Goal: Task Accomplishment & Management: Manage account settings

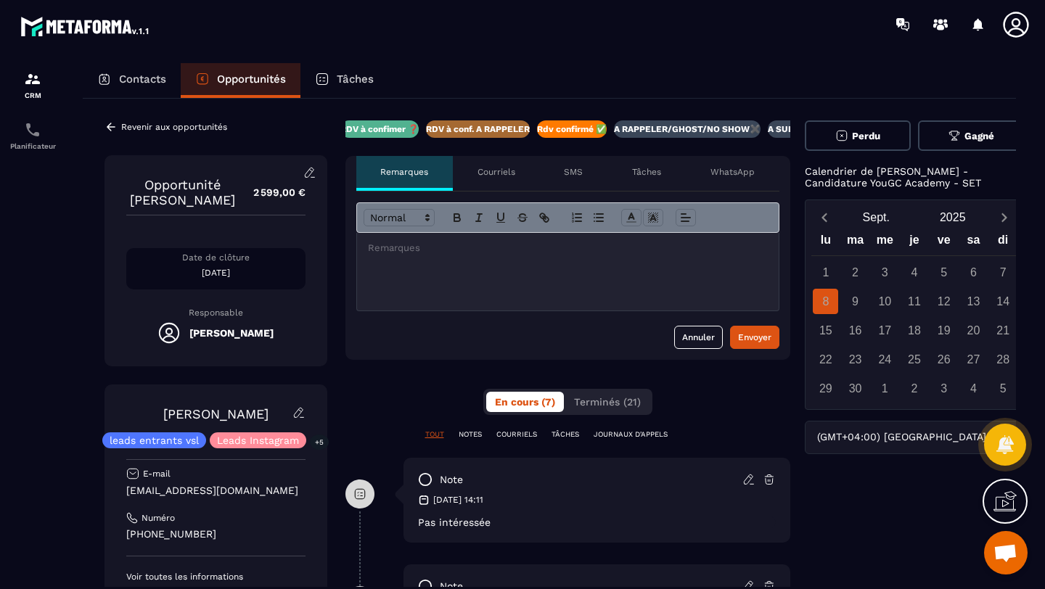
scroll to position [101, 0]
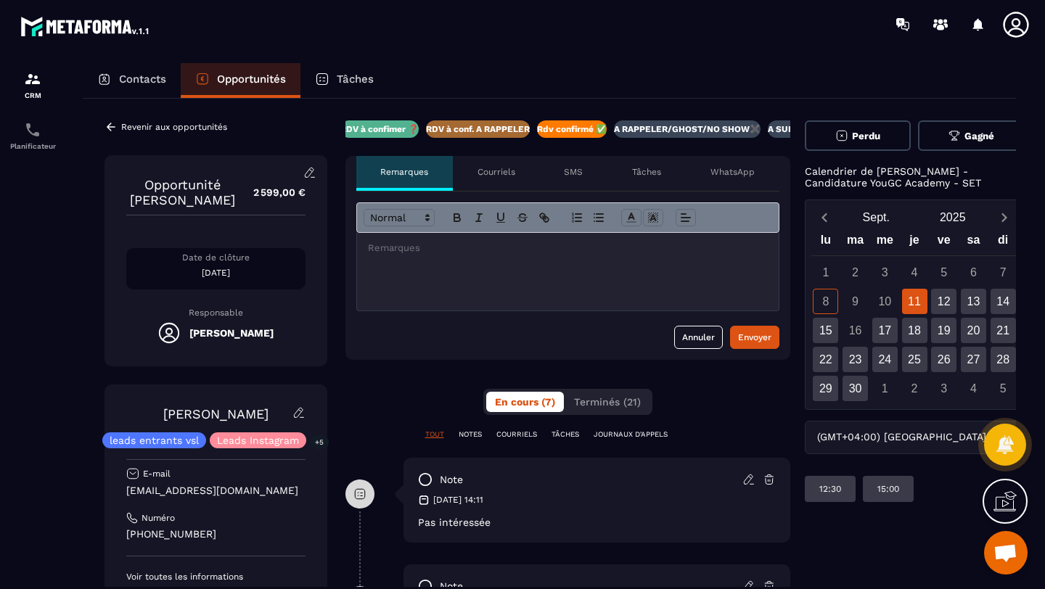
click at [854, 131] on span "Perdu" at bounding box center [866, 136] width 28 height 11
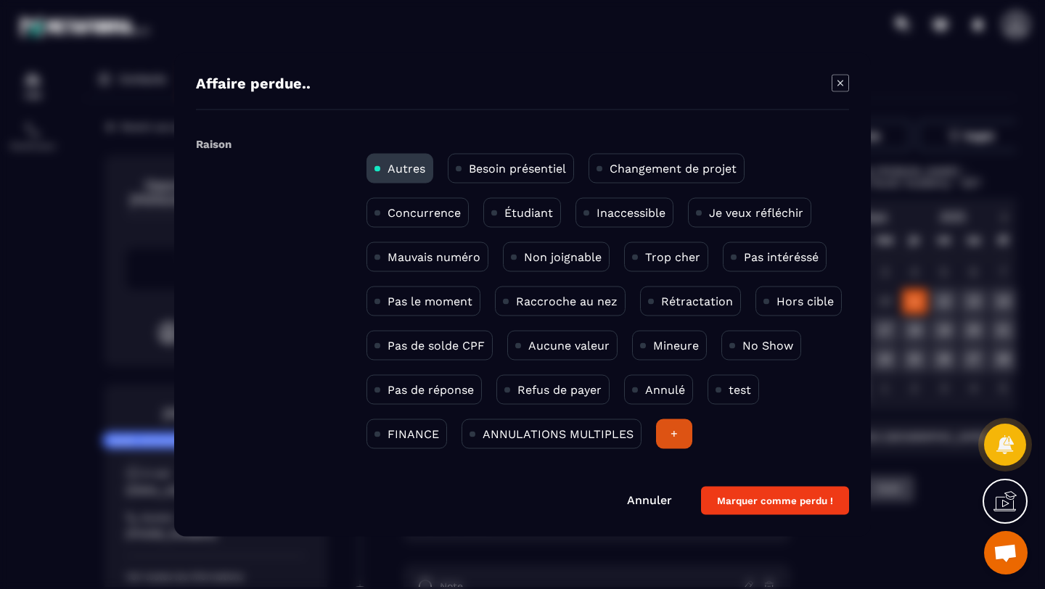
click at [757, 504] on button "Marquer comme perdu !" at bounding box center [775, 501] width 148 height 28
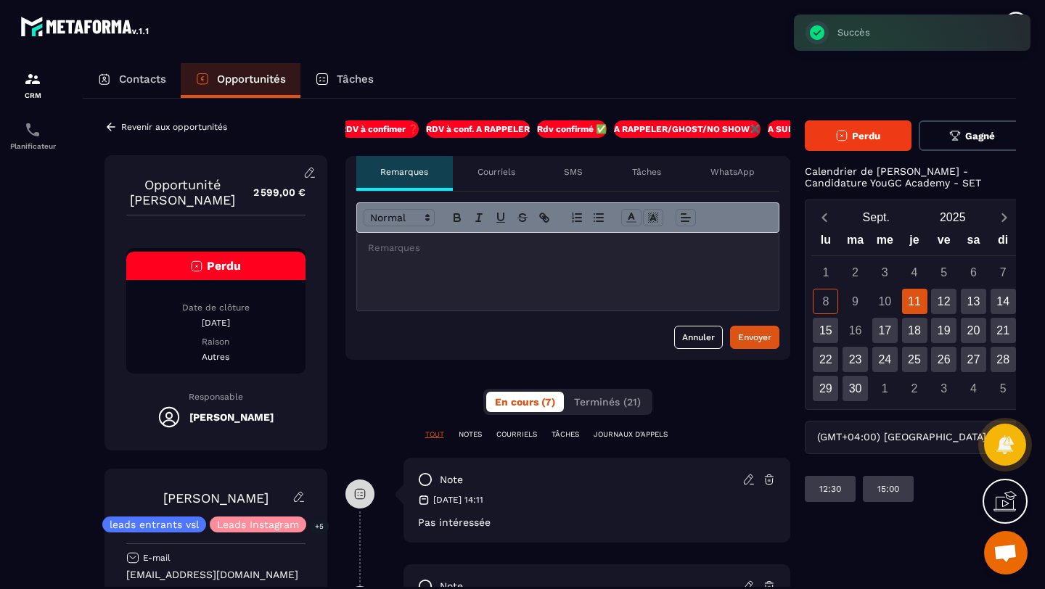
click at [462, 287] on div at bounding box center [568, 272] width 422 height 78
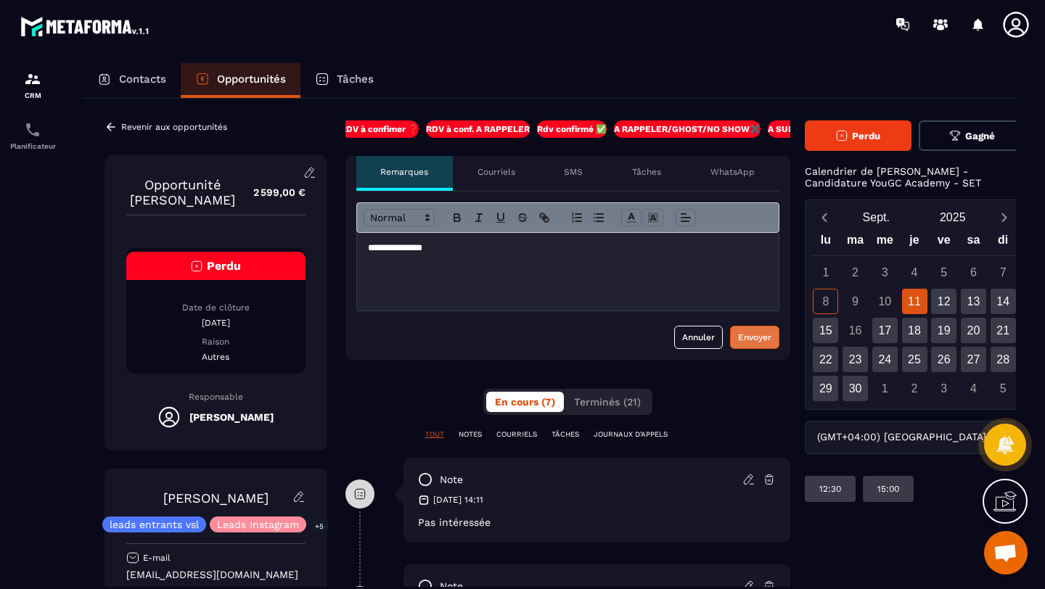
click at [751, 336] on div "Envoyer" at bounding box center [754, 337] width 33 height 15
click at [113, 125] on icon at bounding box center [111, 126] width 13 height 13
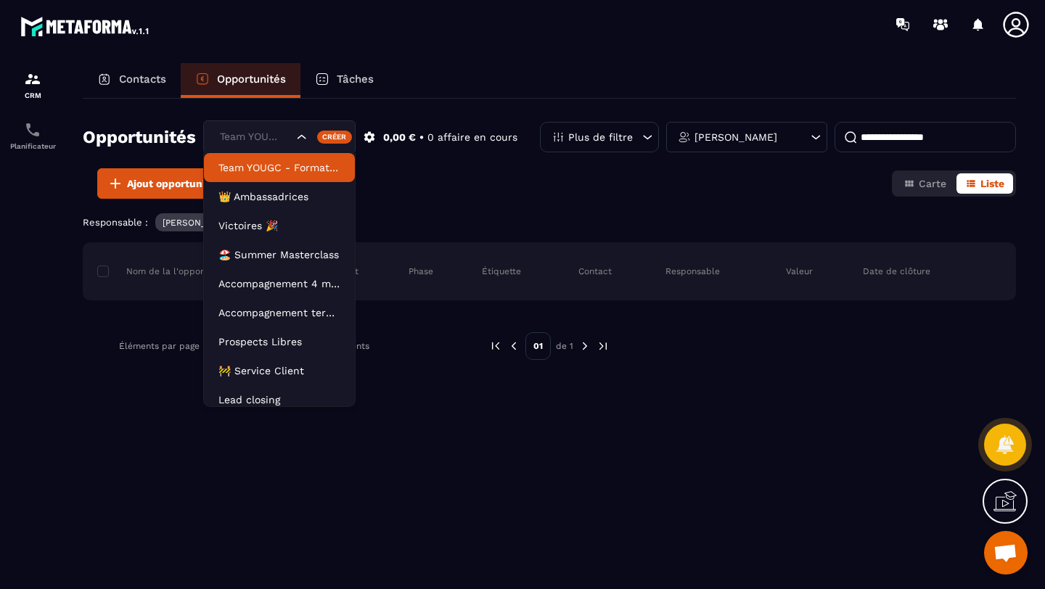
click at [290, 139] on input "Search for option" at bounding box center [254, 137] width 77 height 16
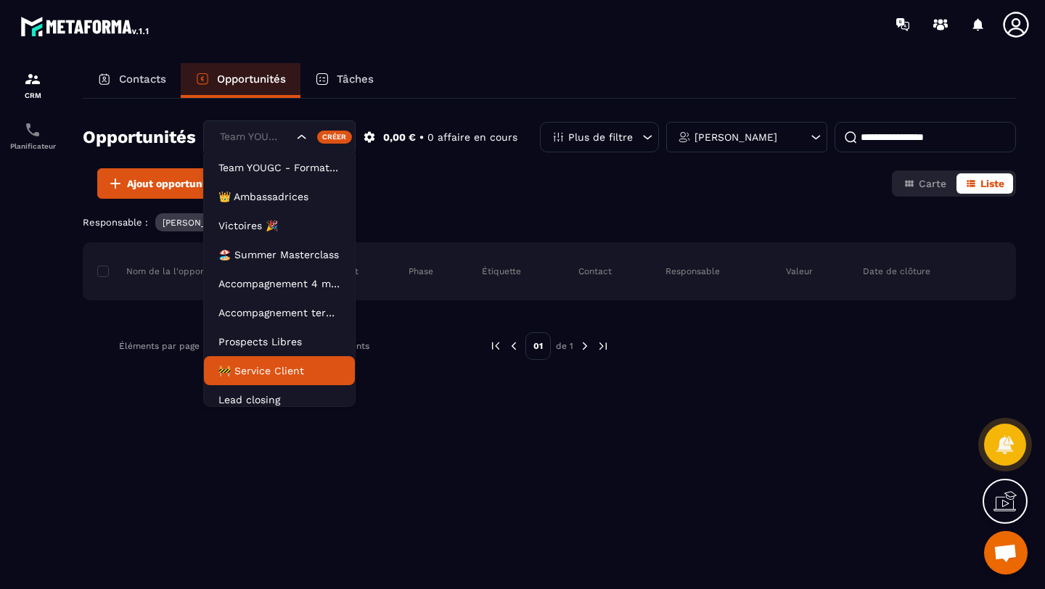
scroll to position [7, 0]
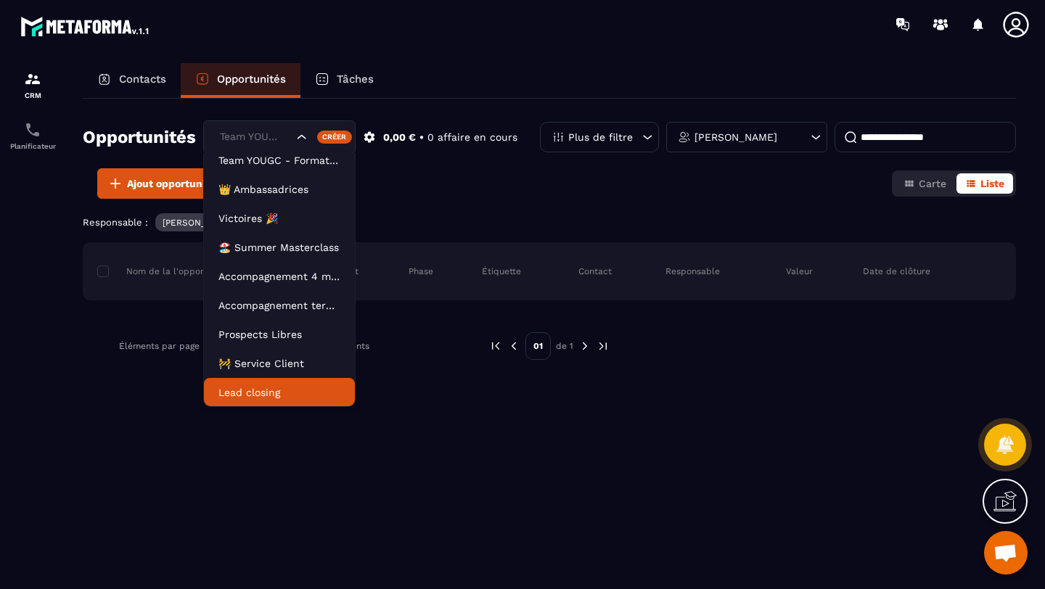
click at [250, 396] on p "Lead closing" at bounding box center [279, 392] width 122 height 15
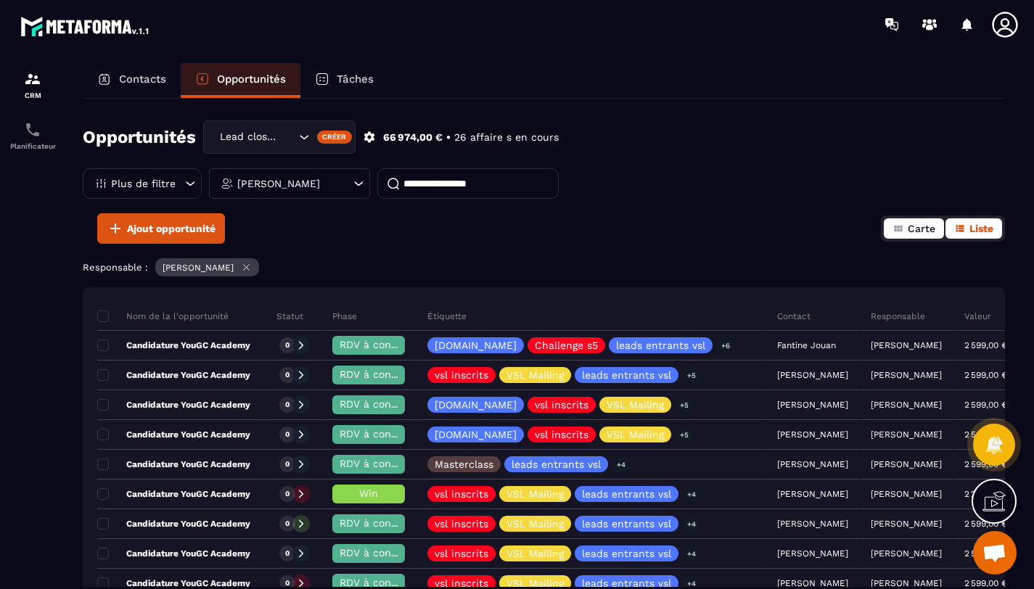
click at [901, 229] on icon "button" at bounding box center [898, 229] width 8 height 7
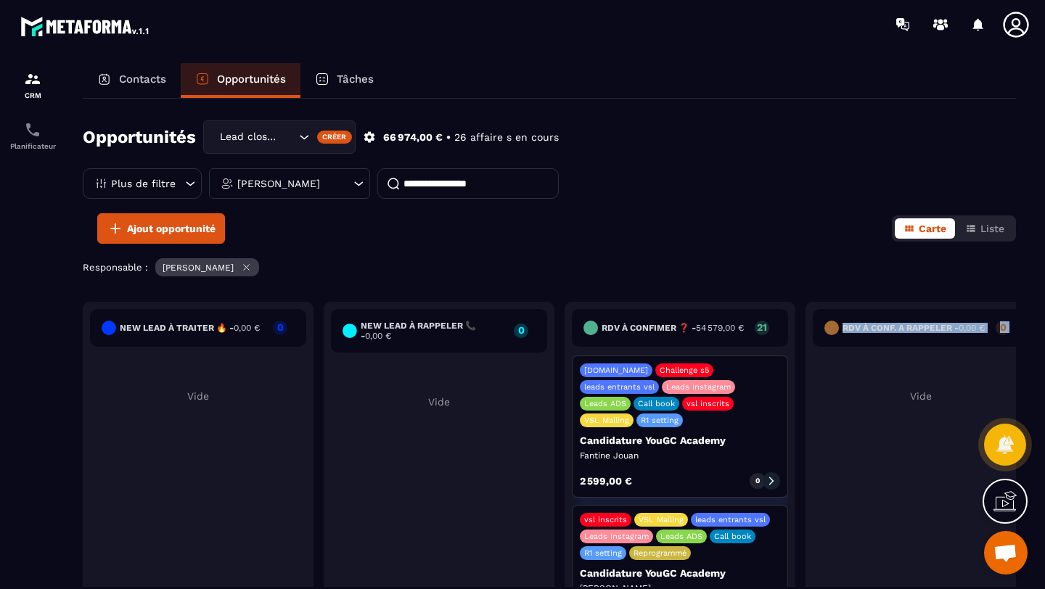
drag, startPoint x: 964, startPoint y: 388, endPoint x: 683, endPoint y: 385, distance: 280.9
click at [683, 385] on div "New lead à traiter 🔥 - 0,00 € 0 Vide New lead à RAPPELER 📞 - 0,00 € 0 Vide RDV …" at bounding box center [1041, 486] width 1917 height 368
click at [711, 264] on div "Responsable : [PERSON_NAME]" at bounding box center [549, 269] width 933 height 22
click at [983, 240] on div "Carte Liste" at bounding box center [954, 229] width 124 height 26
click at [981, 234] on span "Liste" at bounding box center [993, 229] width 24 height 12
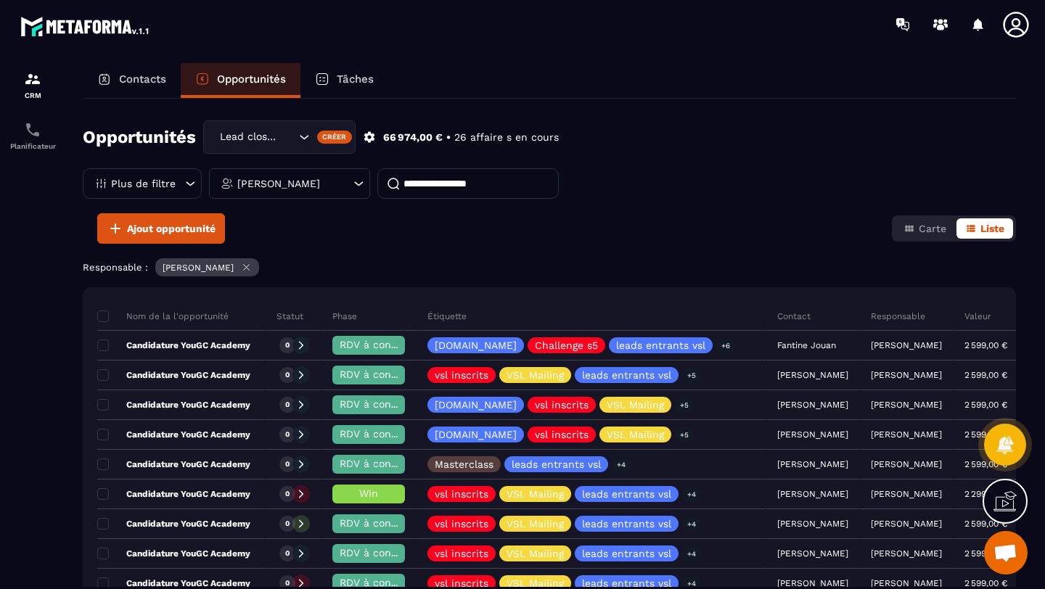
drag, startPoint x: 945, startPoint y: 295, endPoint x: 549, endPoint y: 282, distance: 396.5
click at [549, 282] on div "Opportunités Lead closing Créer 66 974,00 € • 26 affaire s en cours Plus de fil…" at bounding box center [549, 343] width 933 height 488
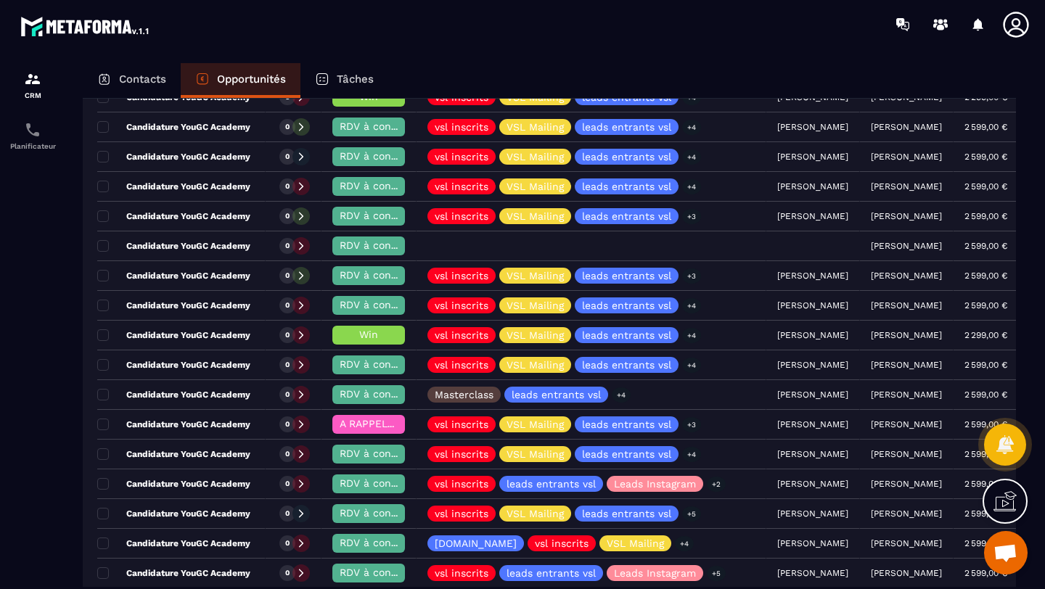
scroll to position [740, 0]
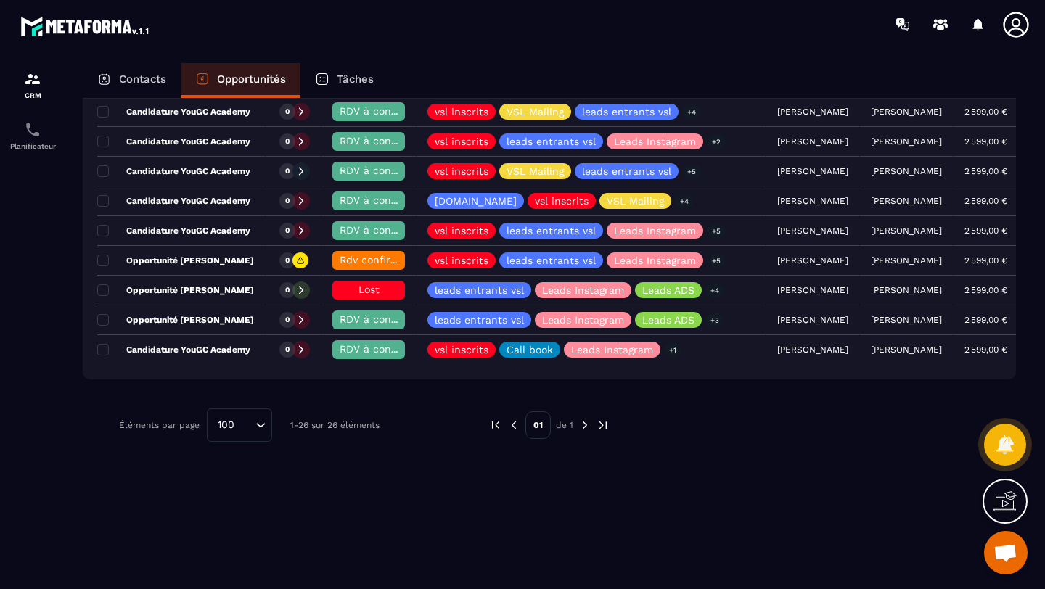
click at [729, 398] on div "Nom de la l'opportunité Statut Phase Étiquette Contact Responsable Valeur Date …" at bounding box center [549, 40] width 933 height 984
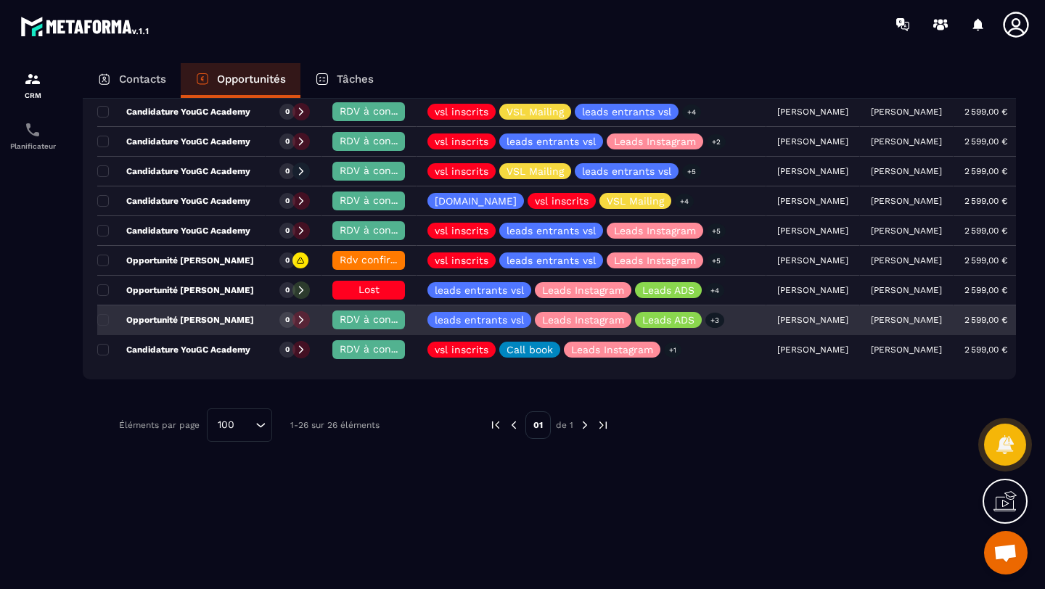
click at [306, 321] on icon at bounding box center [301, 320] width 10 height 10
